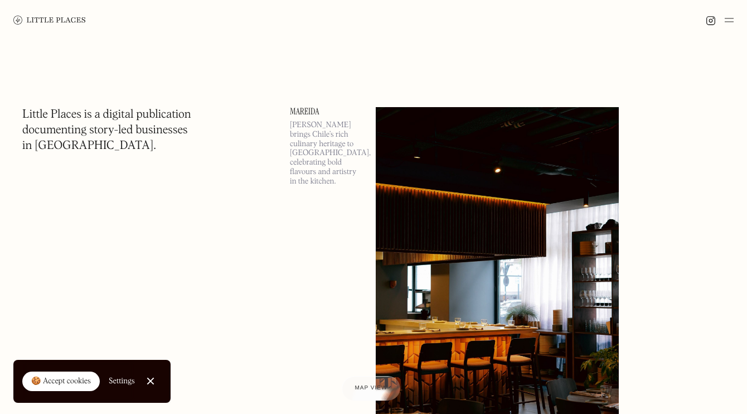
scroll to position [241, 0]
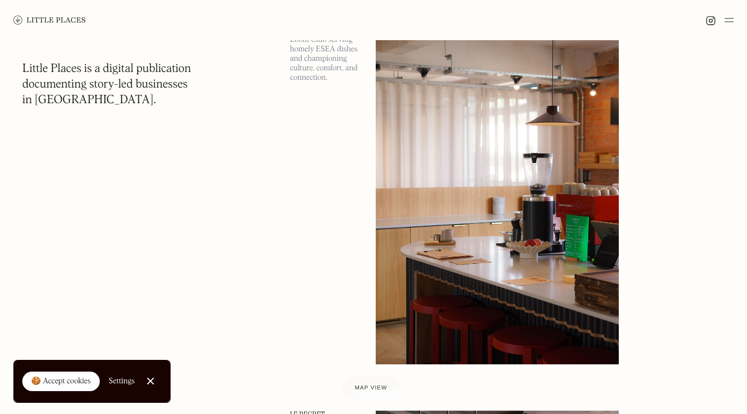
scroll to position [491, 0]
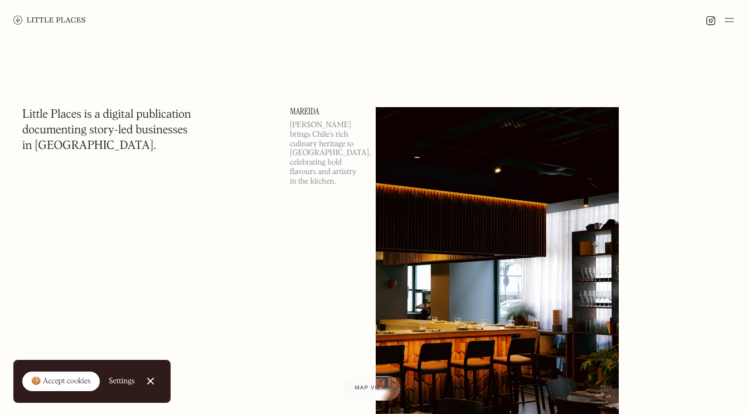
scroll to position [491, 0]
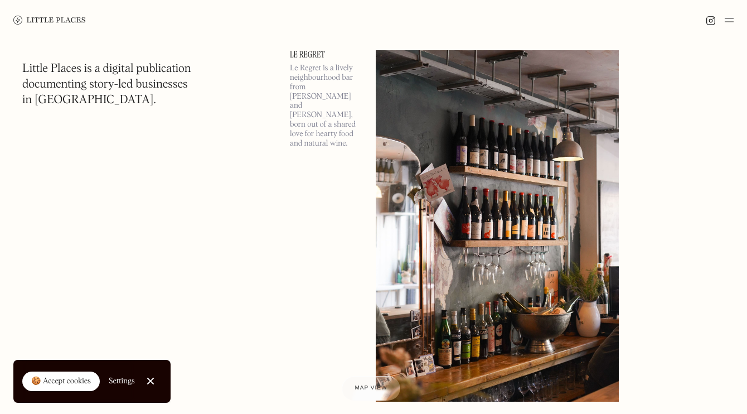
scroll to position [994, 0]
